Goal: Find specific page/section: Find specific page/section

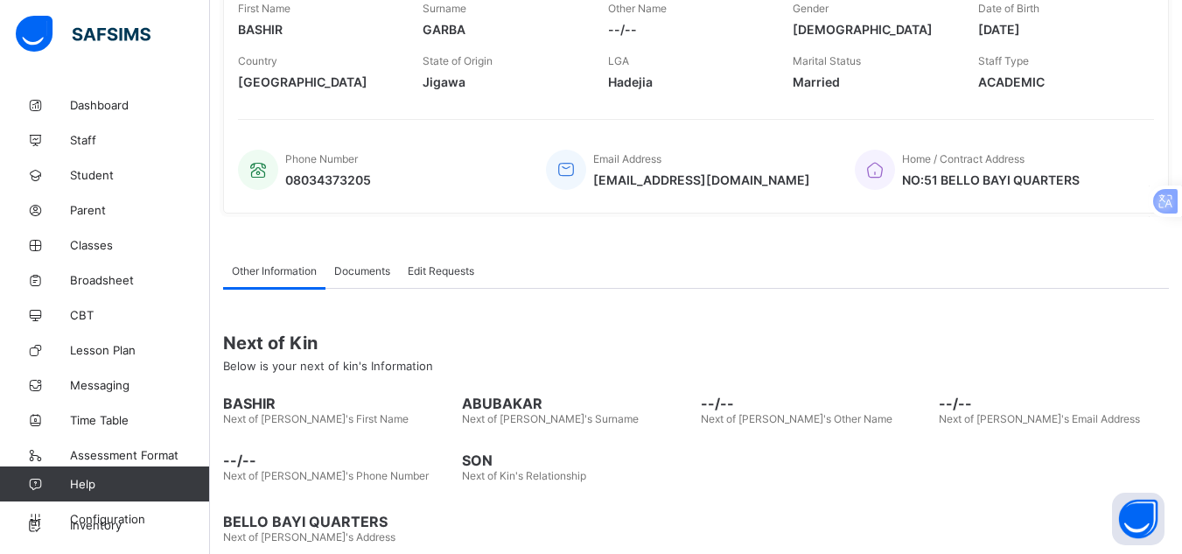
scroll to position [354, 0]
